Goal: Task Accomplishment & Management: Use online tool/utility

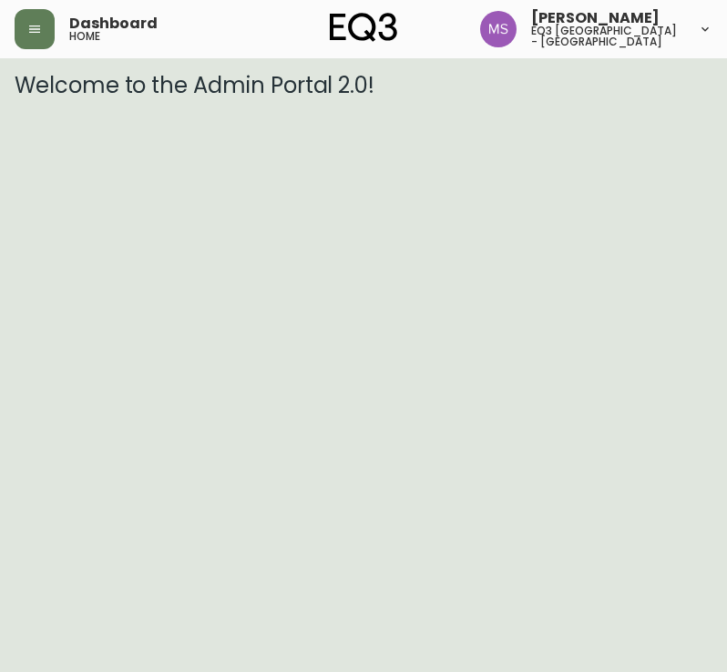
drag, startPoint x: 39, startPoint y: 29, endPoint x: 46, endPoint y: 52, distance: 23.9
click at [39, 30] on icon "button" at bounding box center [34, 29] width 15 height 15
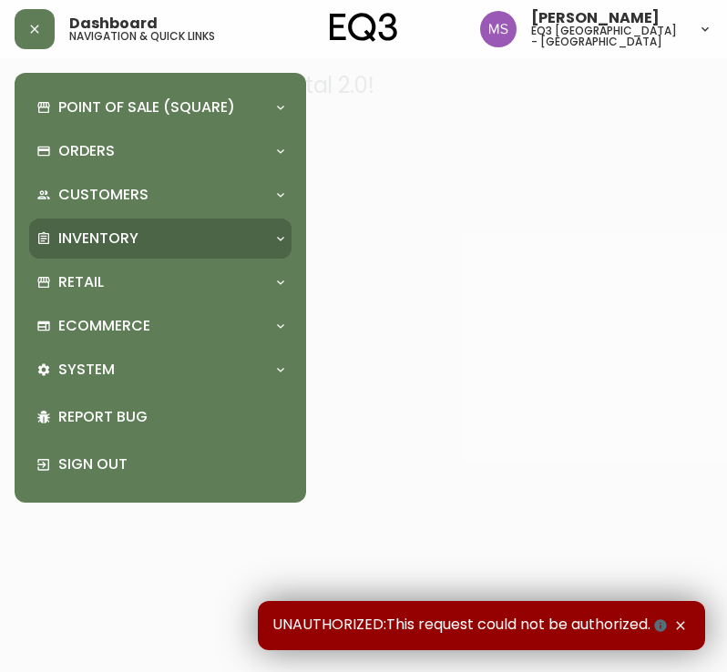
click at [97, 251] on div "Inventory" at bounding box center [160, 239] width 262 height 40
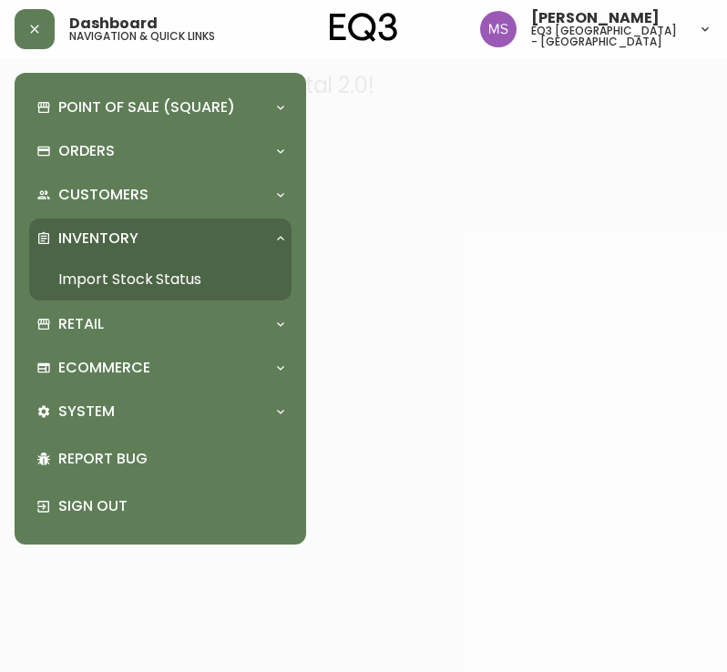
click at [102, 299] on link "Import Stock Status" at bounding box center [160, 280] width 262 height 42
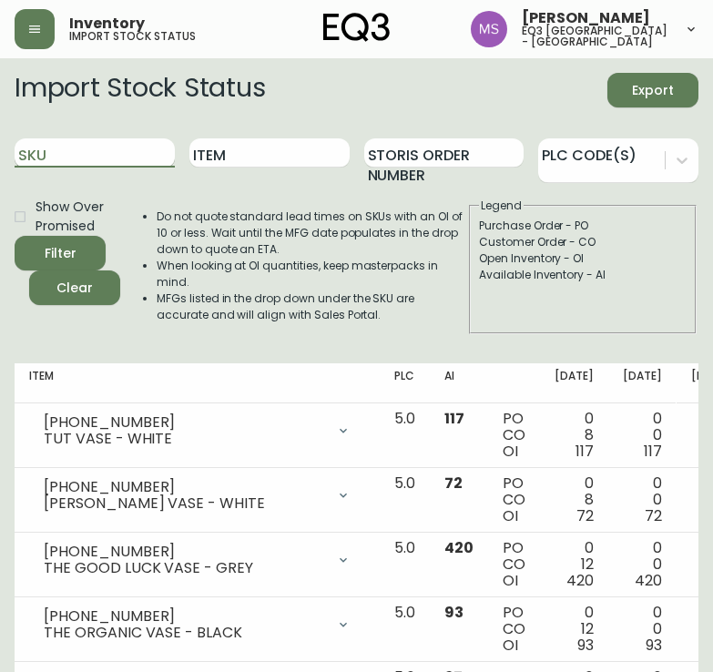
click at [128, 159] on input "SKU" at bounding box center [95, 152] width 160 height 29
paste input "[PHONE_NUMBER]"
type input "[PHONE_NUMBER]"
click at [15, 236] on button "Filter" at bounding box center [60, 253] width 91 height 35
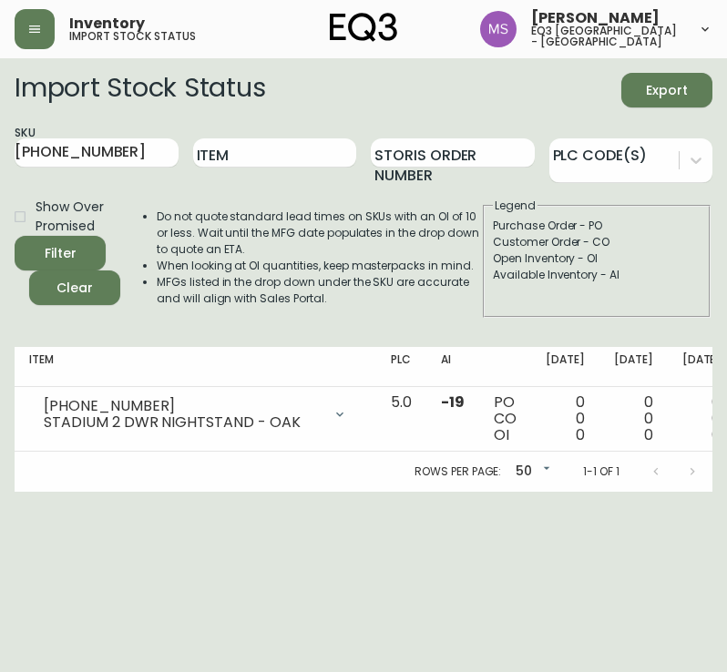
drag, startPoint x: 279, startPoint y: 506, endPoint x: 332, endPoint y: 505, distance: 52.9
click at [332, 492] on html "Inventory import stock status [PERSON_NAME] eq3 [GEOGRAPHIC_DATA] - st laurent …" at bounding box center [363, 246] width 727 height 492
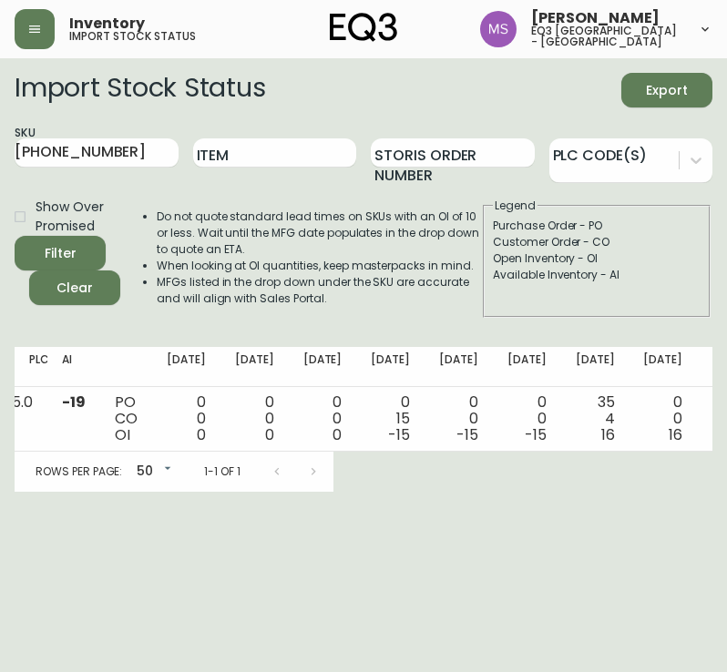
scroll to position [0, 380]
click at [359, 313] on div "Do not quote standard lead times on SKUs with an OI of 10 or less. Wait until t…" at bounding box center [300, 258] width 361 height 120
